Goal: Information Seeking & Learning: Learn about a topic

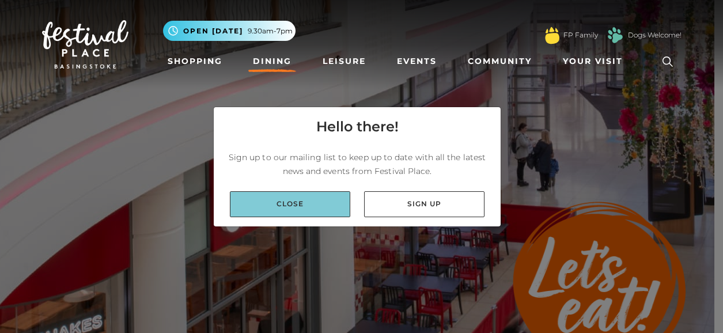
click at [267, 198] on link "Close" at bounding box center [290, 204] width 120 height 26
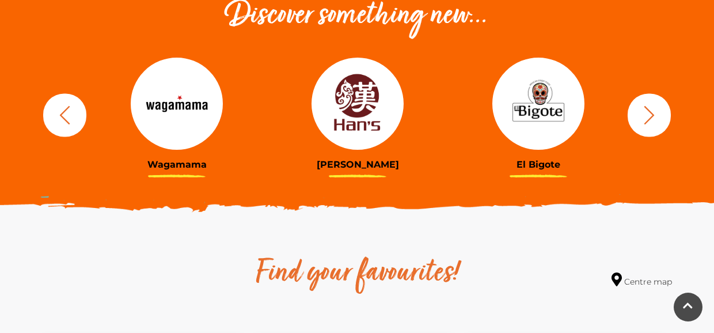
scroll to position [403, 0]
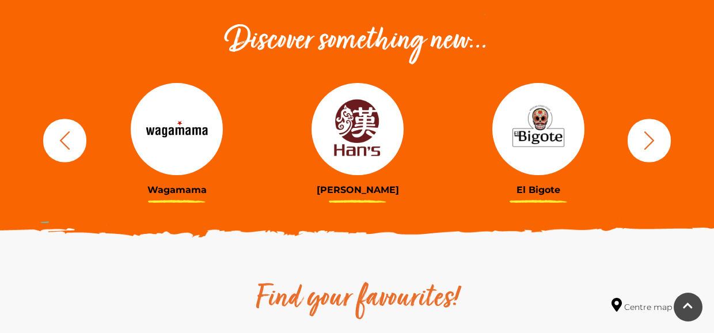
click at [544, 154] on img at bounding box center [538, 129] width 92 height 92
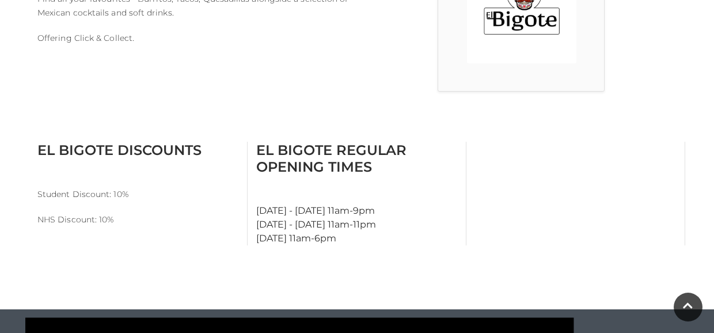
scroll to position [403, 0]
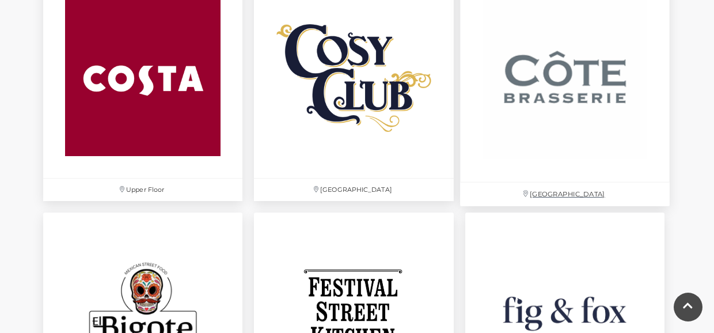
scroll to position [1747, 0]
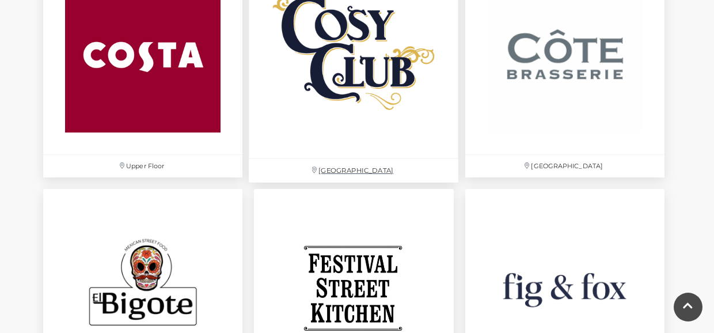
click at [352, 66] on img at bounding box center [354, 54] width 210 height 210
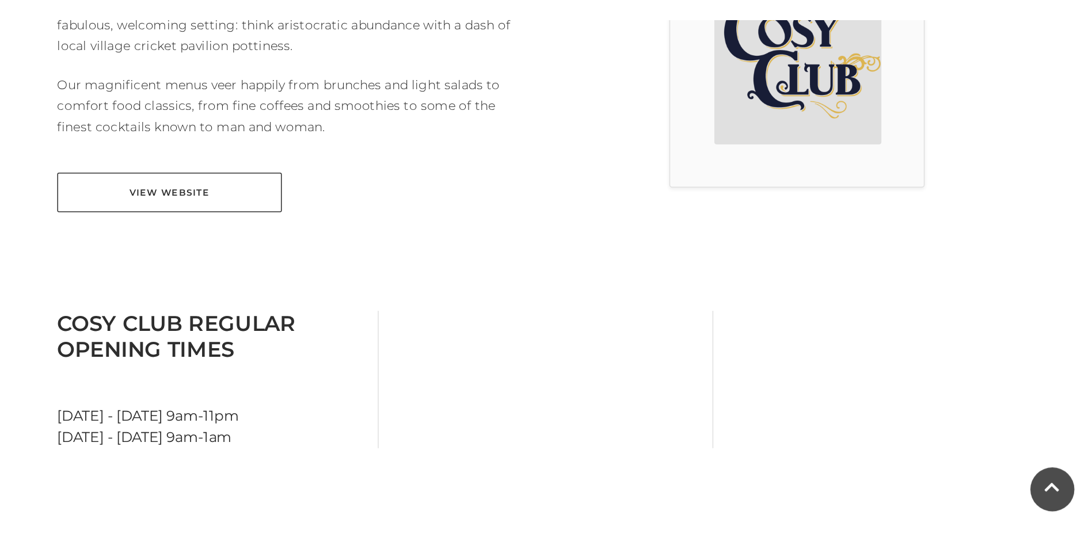
scroll to position [403, 0]
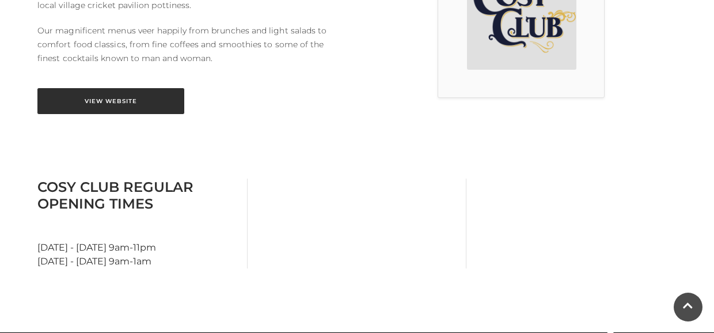
click at [79, 104] on link "View Website" at bounding box center [110, 101] width 147 height 26
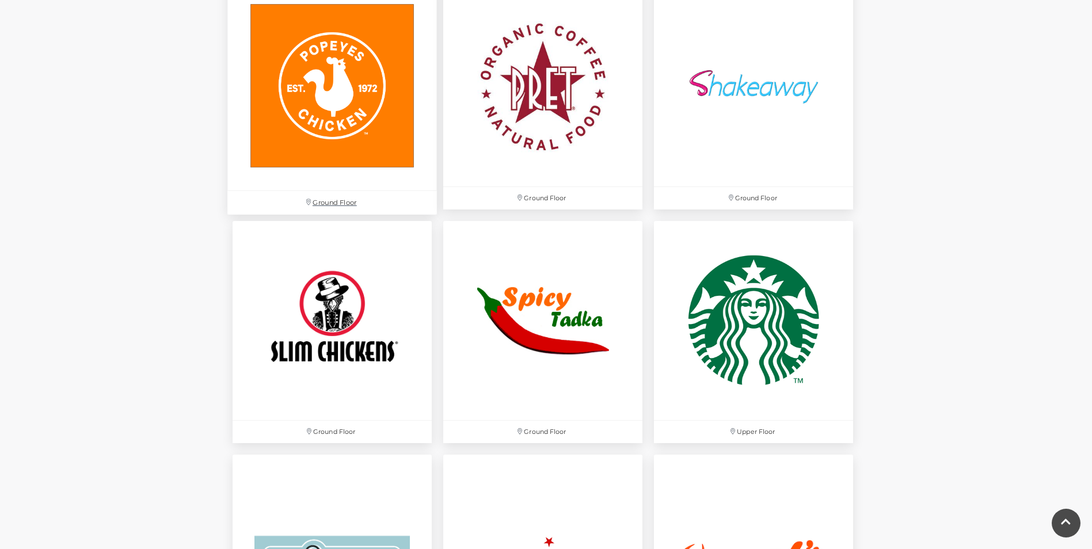
scroll to position [3359, 0]
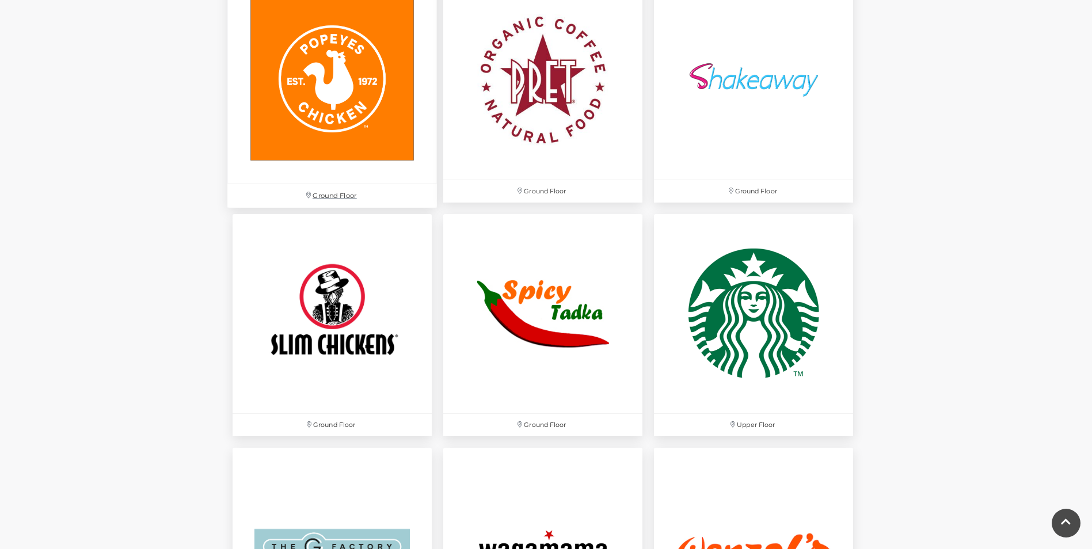
click at [357, 140] on img at bounding box center [332, 80] width 210 height 210
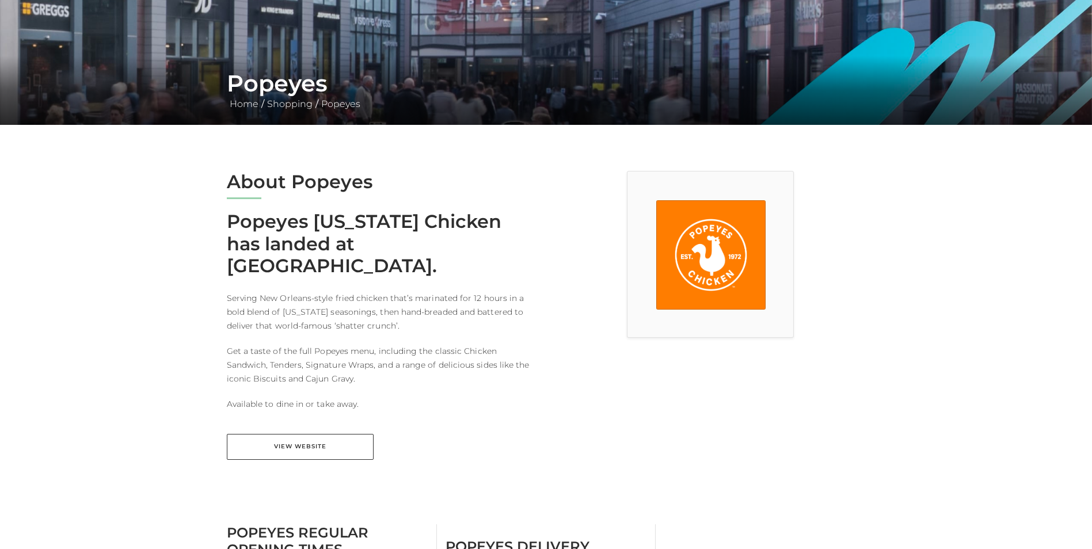
scroll to position [269, 0]
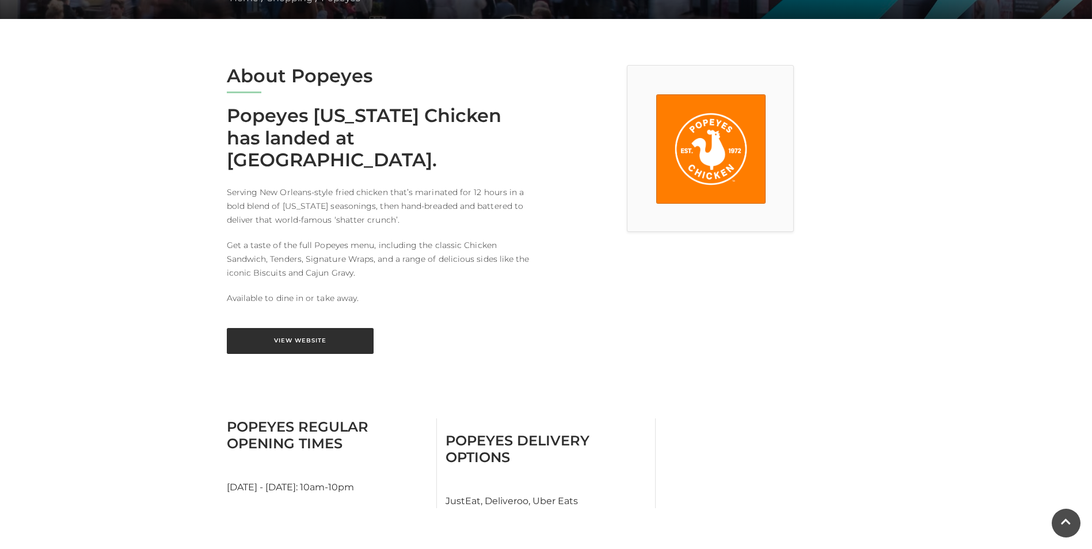
click at [310, 328] on link "View Website" at bounding box center [300, 341] width 147 height 26
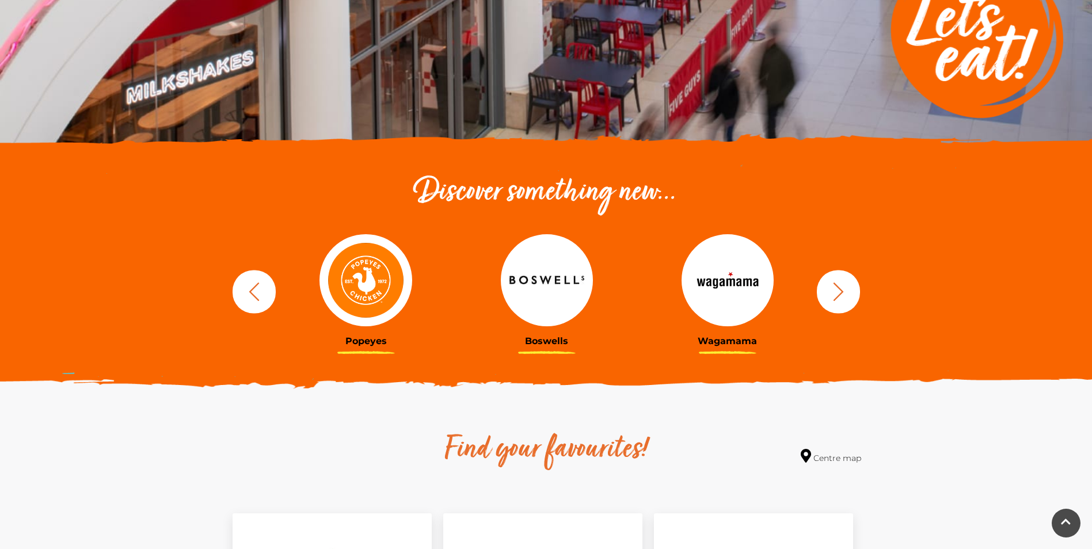
scroll to position [134, 0]
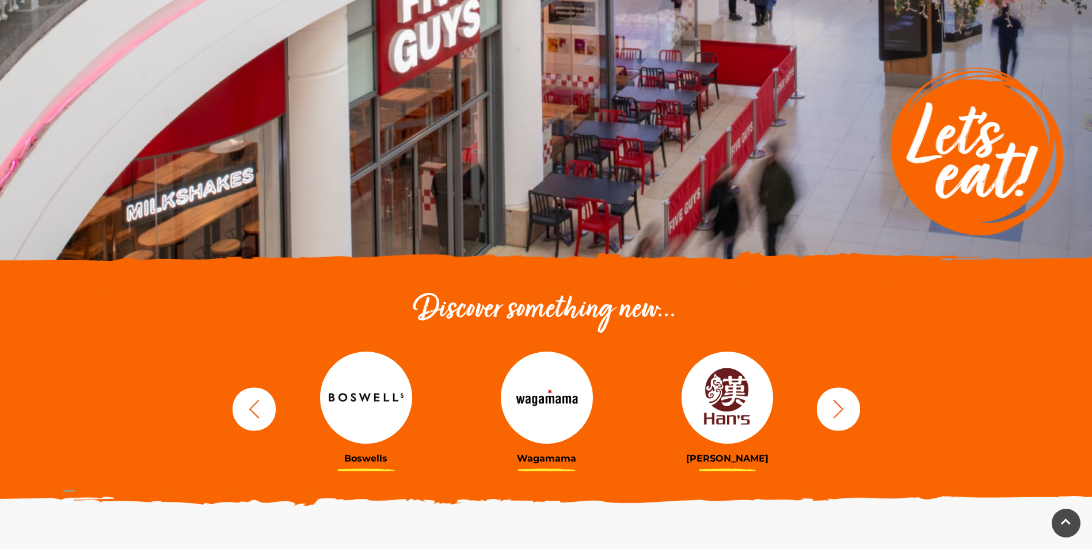
click at [840, 405] on icon "button" at bounding box center [838, 408] width 21 height 21
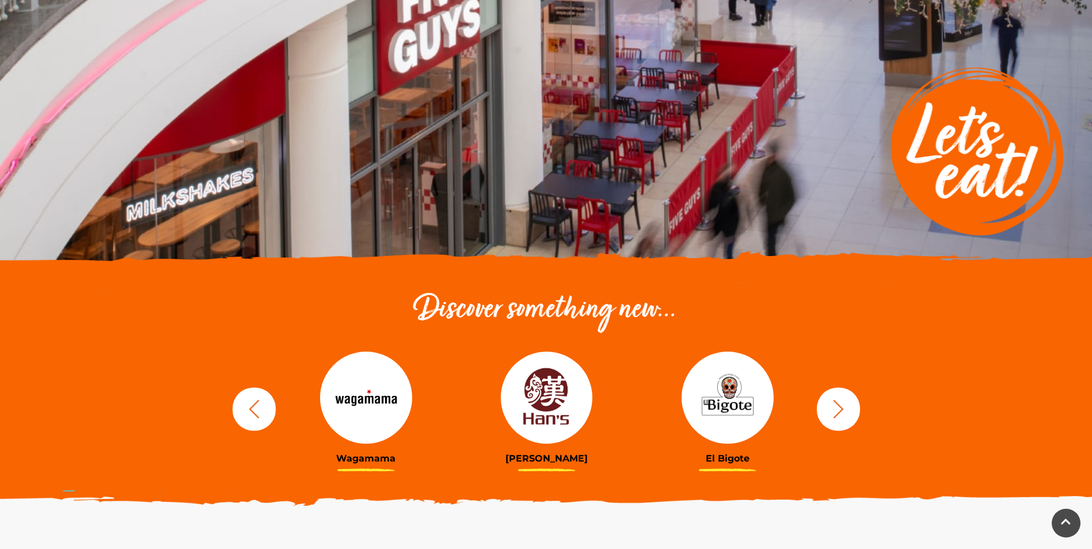
click at [840, 405] on icon "button" at bounding box center [838, 408] width 21 height 21
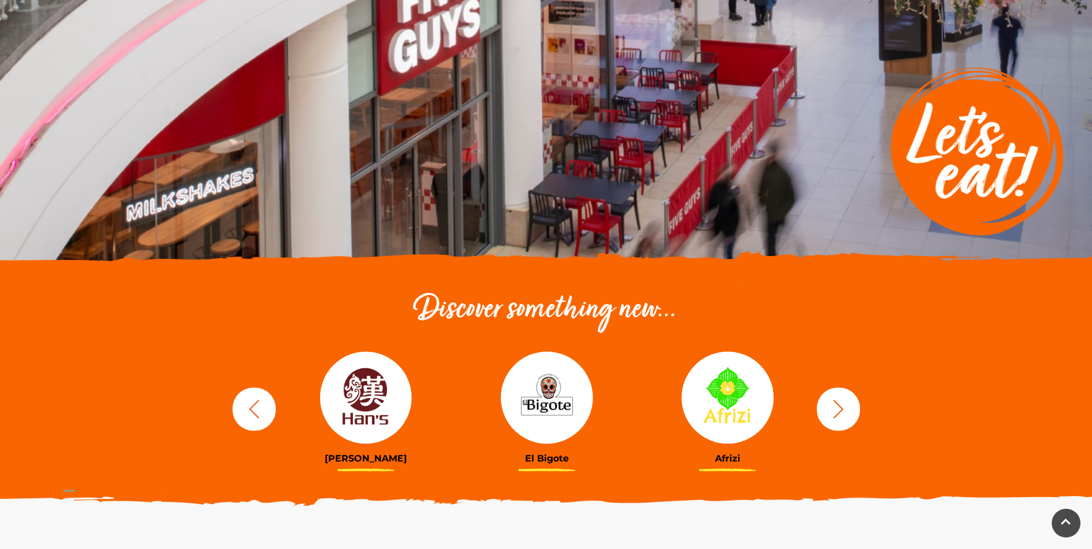
click at [837, 411] on icon "button" at bounding box center [838, 408] width 21 height 21
